Goal: Navigation & Orientation: Find specific page/section

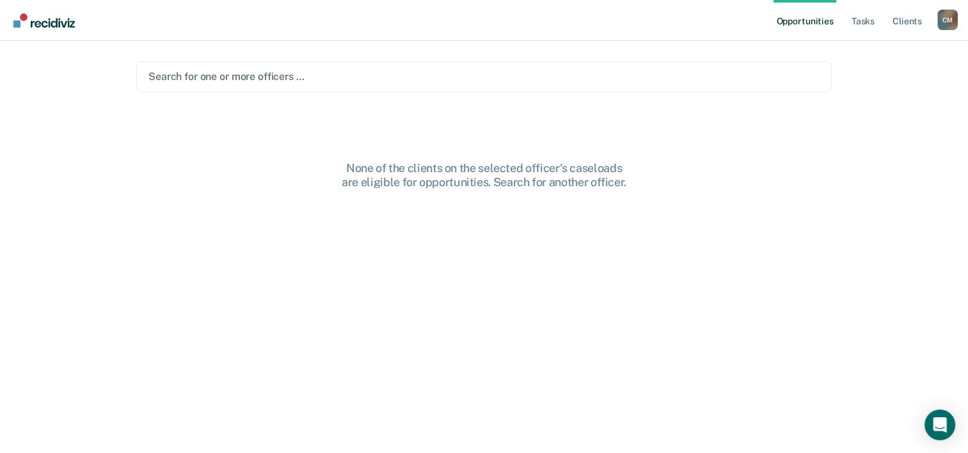
click at [813, 25] on link "Opportunities" at bounding box center [805, 20] width 62 height 41
click at [862, 17] on link "Tasks" at bounding box center [863, 20] width 28 height 41
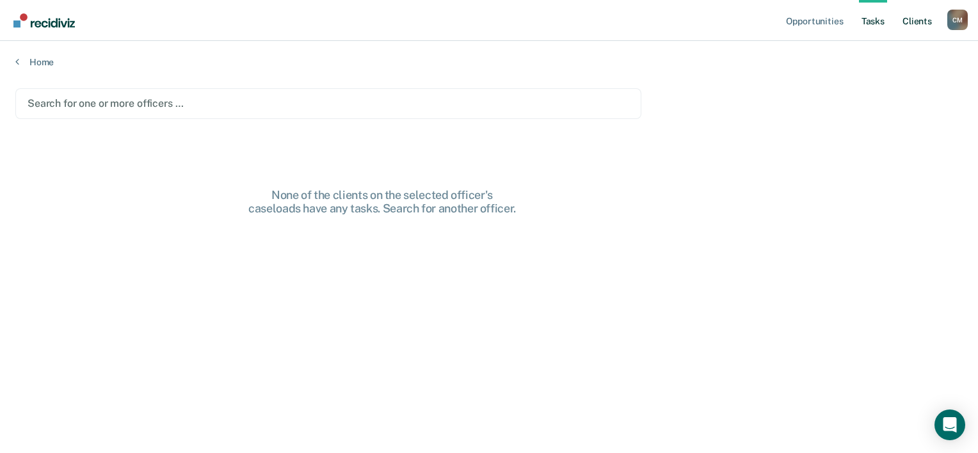
click at [913, 18] on link "Client s" at bounding box center [917, 20] width 35 height 41
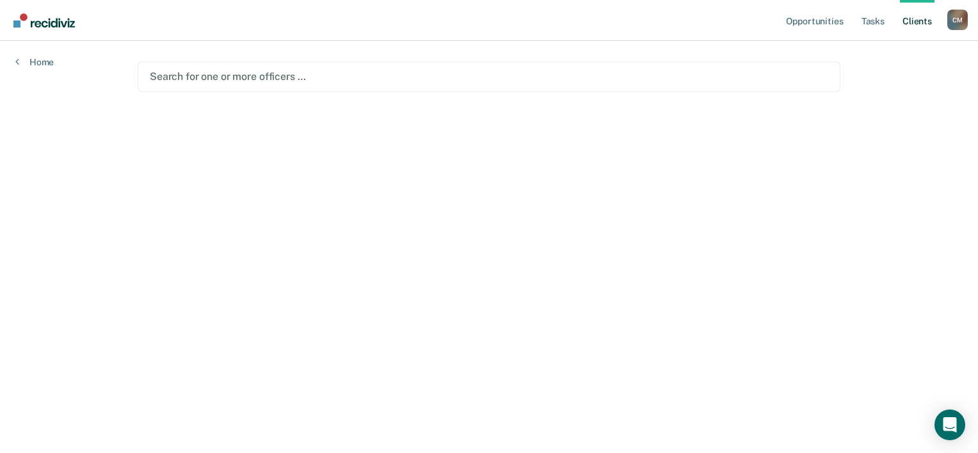
click at [954, 20] on div "C M" at bounding box center [957, 20] width 20 height 20
click at [874, 90] on div "Opportunities Tasks Client s [PERSON_NAME] C M Profile How it works Log Out Hom…" at bounding box center [489, 226] width 978 height 453
